Goal: Task Accomplishment & Management: Manage account settings

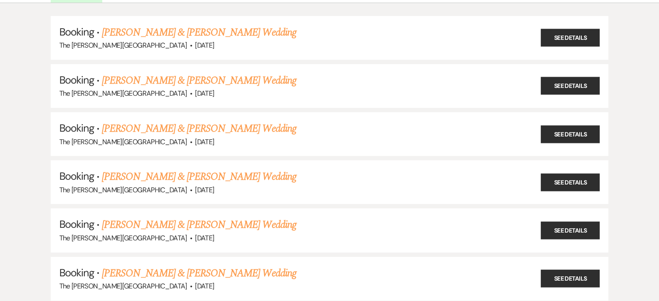
scroll to position [80, 0]
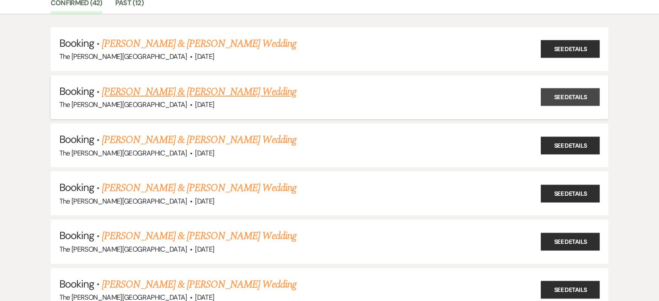
click at [568, 94] on link "See Details" at bounding box center [570, 97] width 59 height 18
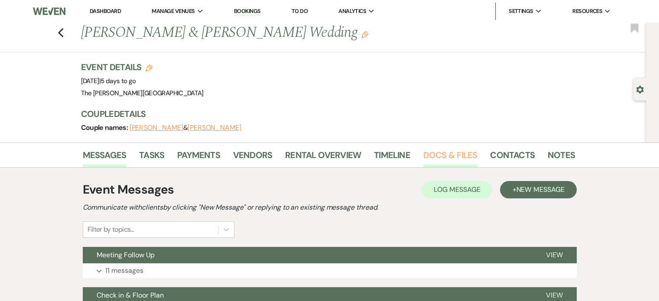
click at [446, 151] on link "Docs & Files" at bounding box center [451, 157] width 54 height 19
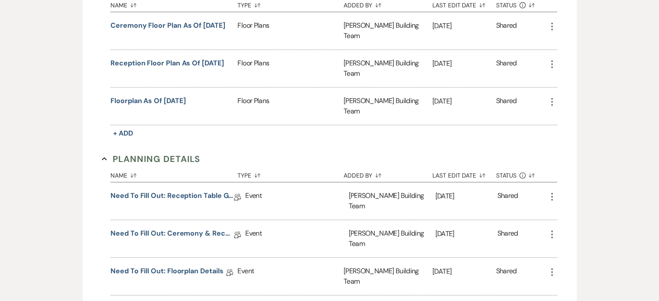
scroll to position [423, 0]
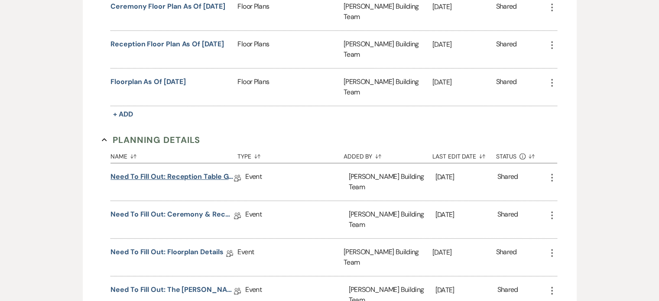
click at [191, 172] on link "Need to Fill Out: Reception Table Guest Count" at bounding box center [173, 178] width 124 height 13
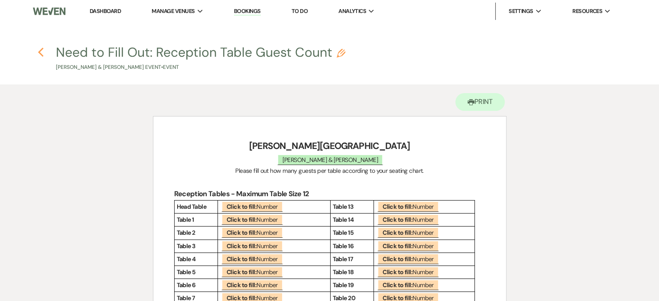
click at [39, 52] on use "button" at bounding box center [41, 53] width 6 height 10
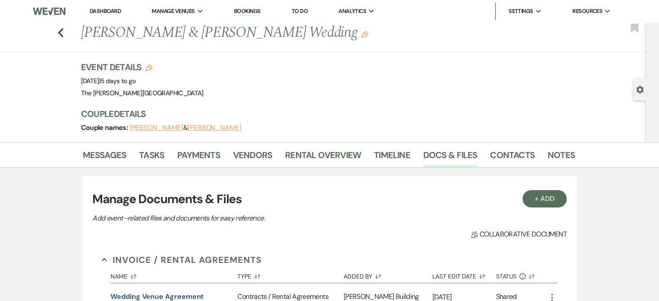
scroll to position [423, 0]
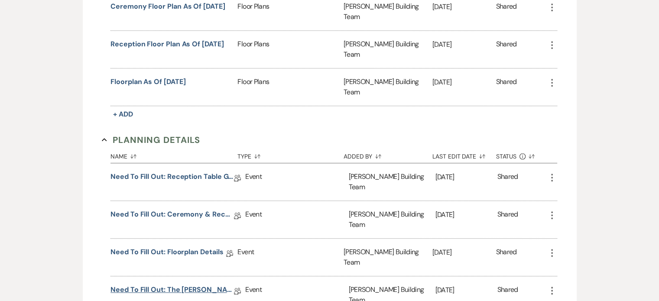
click at [179, 285] on link "Need to Fill Out: The [PERSON_NAME] Building Planning Document" at bounding box center [173, 291] width 124 height 13
